Goal: Information Seeking & Learning: Learn about a topic

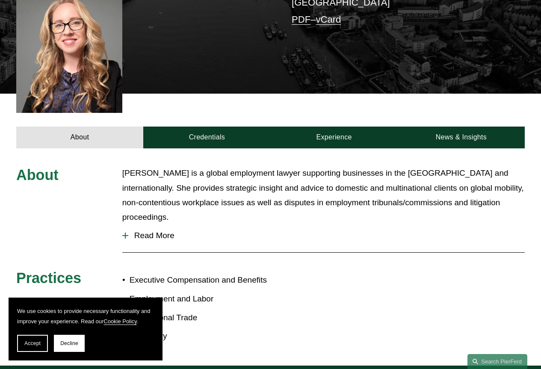
scroll to position [257, 0]
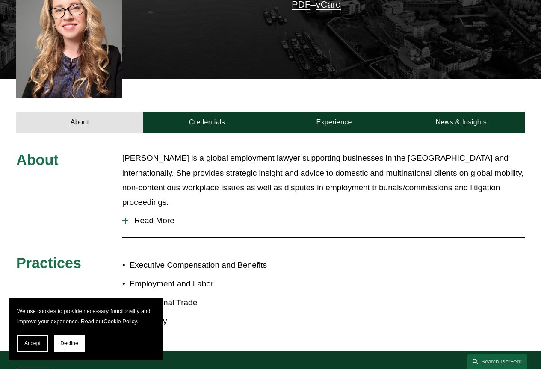
click at [217, 151] on p "[PERSON_NAME] is a global employment lawyer supporting businesses in the [GEOGR…" at bounding box center [323, 180] width 402 height 59
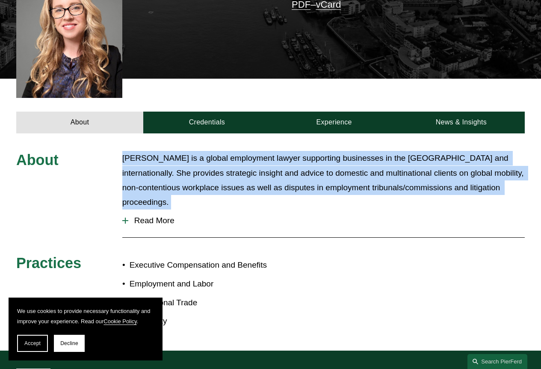
click at [217, 151] on p "[PERSON_NAME] is a global employment lawyer supporting businesses in the [GEOGR…" at bounding box center [323, 180] width 402 height 59
copy div "[PERSON_NAME] is a global employment lawyer supporting businesses in the [GEOGR…"
click at [172, 216] on span "Read More" at bounding box center [326, 220] width 396 height 9
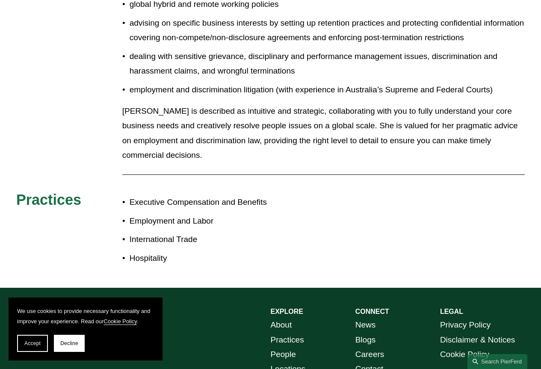
scroll to position [579, 0]
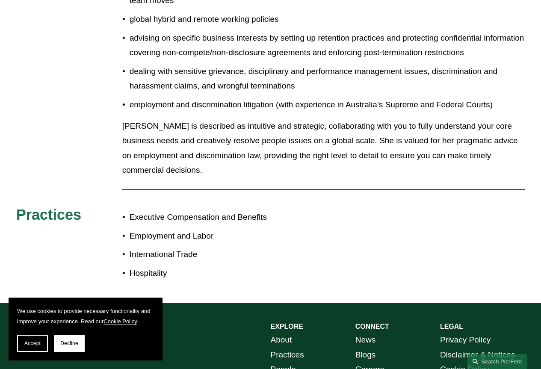
click at [461, 64] on p "dealing with sensitive grievance, disciplinary and performance management issue…" at bounding box center [327, 79] width 395 height 30
copy p "discrimination"
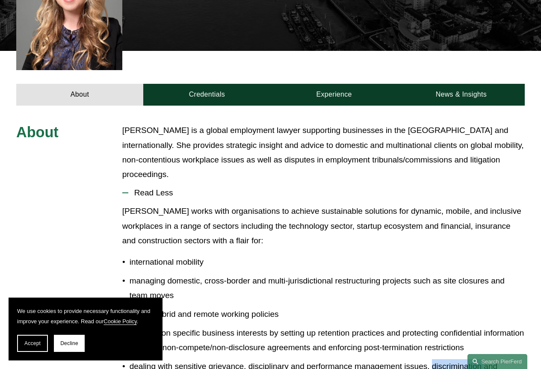
scroll to position [299, 0]
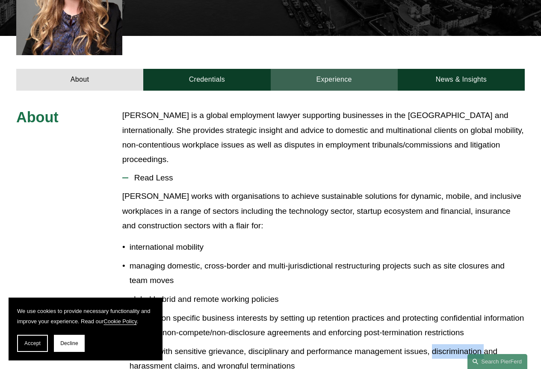
click at [324, 69] on link "Experience" at bounding box center [334, 80] width 127 height 22
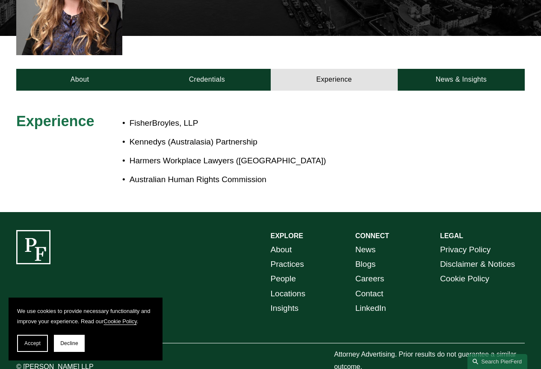
click at [186, 154] on p "Harmers Workplace Lawyers ([GEOGRAPHIC_DATA])" at bounding box center [296, 161] width 332 height 15
copy p "Workplace"
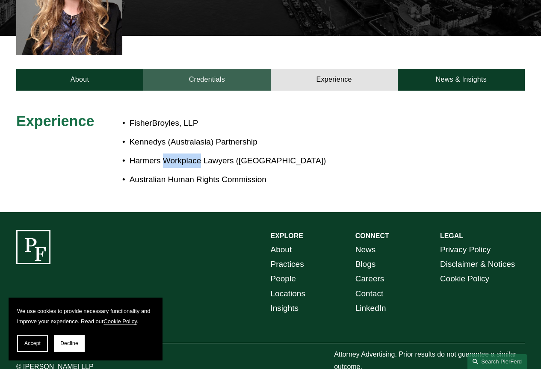
click at [227, 72] on link "Credentials" at bounding box center [206, 80] width 127 height 22
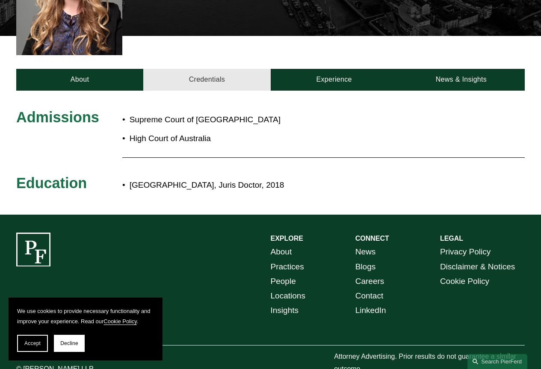
click at [204, 69] on link "Credentials" at bounding box center [206, 80] width 127 height 22
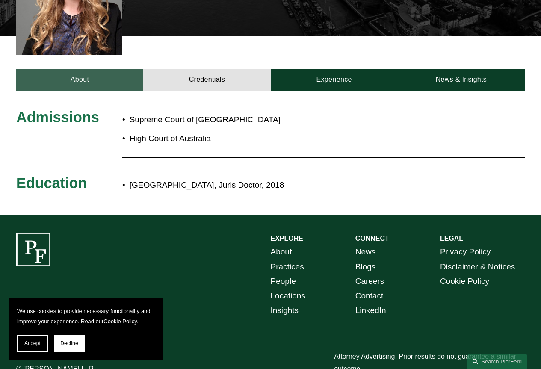
click at [103, 69] on link "About" at bounding box center [79, 80] width 127 height 22
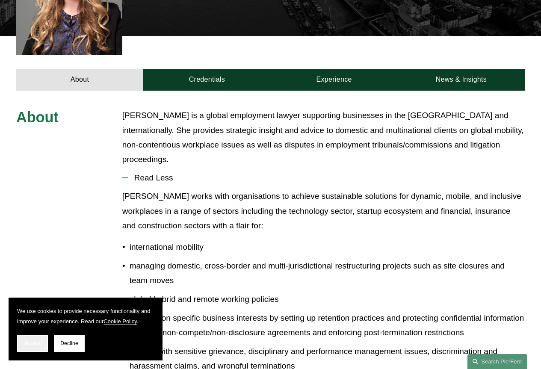
click at [34, 343] on span "Accept" at bounding box center [32, 343] width 16 height 6
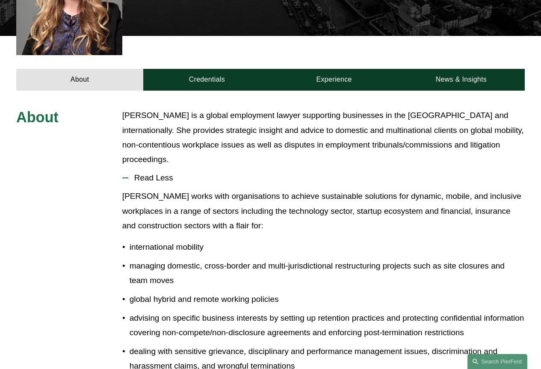
click at [268, 189] on p "[PERSON_NAME] works with organisations to achieve sustainable solutions for dyn…" at bounding box center [323, 211] width 402 height 44
copy p "technology"
click at [415, 189] on p "[PERSON_NAME] works with organisations to achieve sustainable solutions for dyn…" at bounding box center [323, 211] width 402 height 44
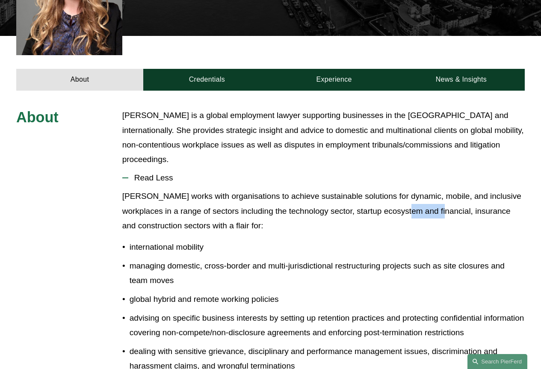
copy p "financial"
click at [442, 189] on p "[PERSON_NAME] works with organisations to achieve sustainable solutions for dyn…" at bounding box center [323, 211] width 402 height 44
copy p "insurance"
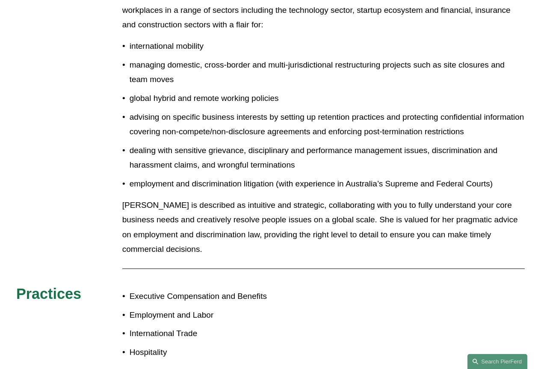
scroll to position [513, 0]
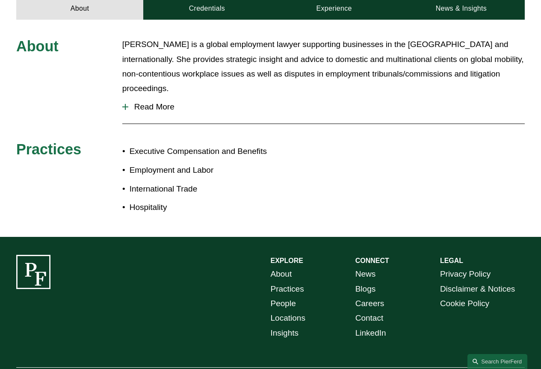
scroll to position [385, 0]
